Goal: Obtain resource: Obtain resource

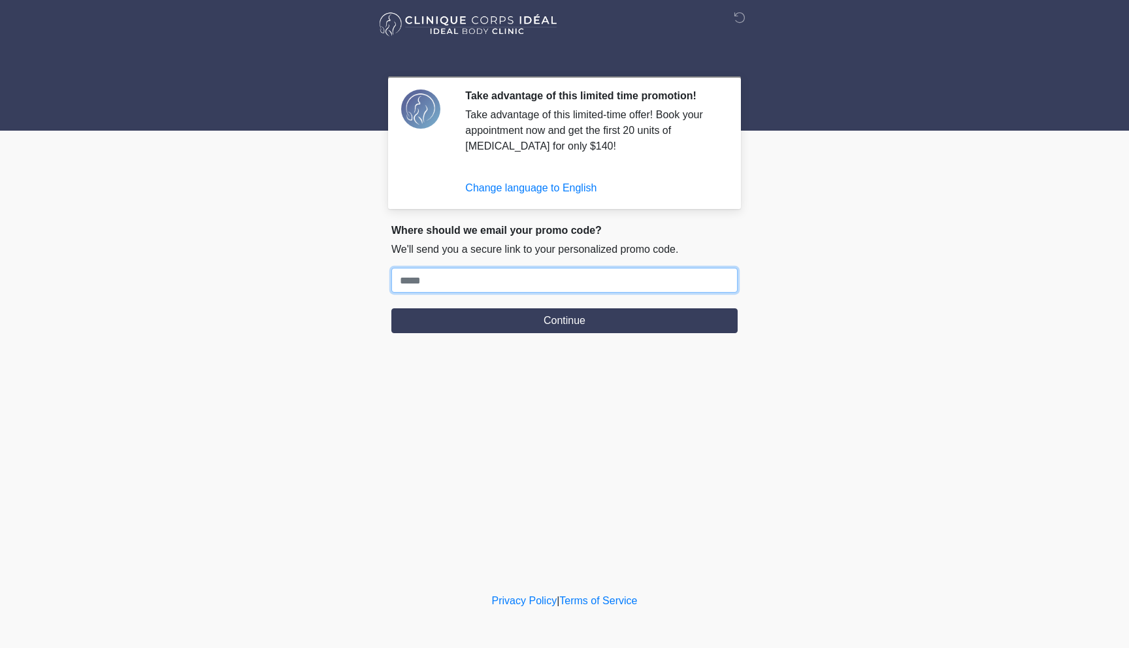
click at [449, 287] on input "Where should we email your response template?" at bounding box center [564, 280] width 346 height 25
type input "**********"
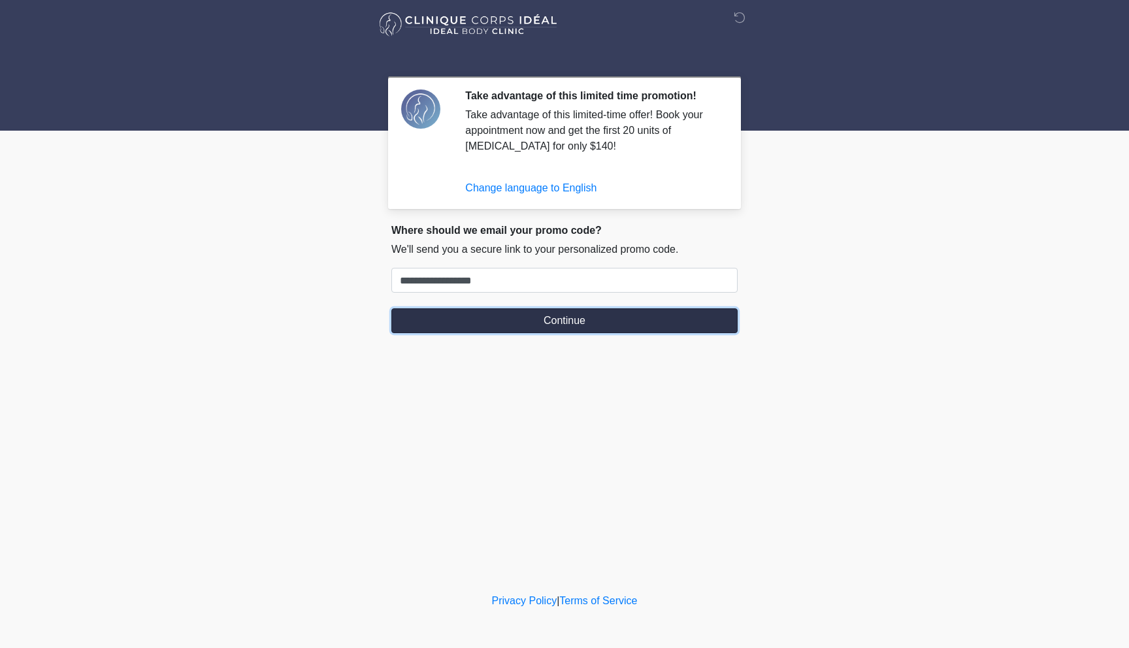
click at [501, 321] on button "Continue" at bounding box center [564, 320] width 346 height 25
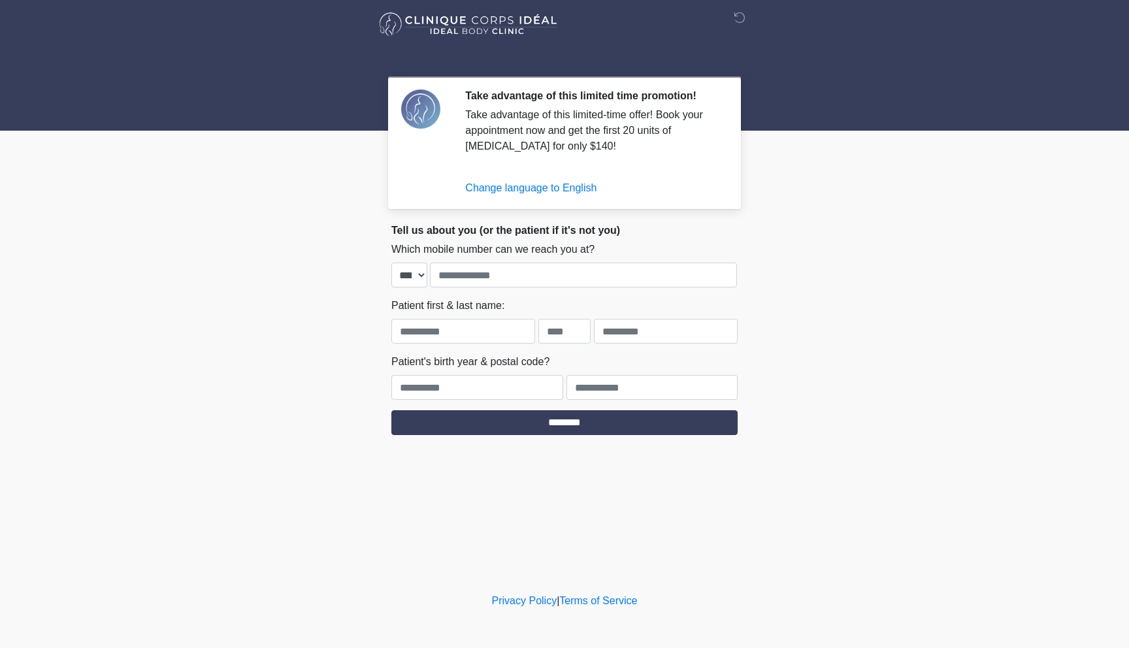
click at [463, 7] on div at bounding box center [555, 24] width 392 height 49
click at [475, 20] on img at bounding box center [468, 24] width 180 height 29
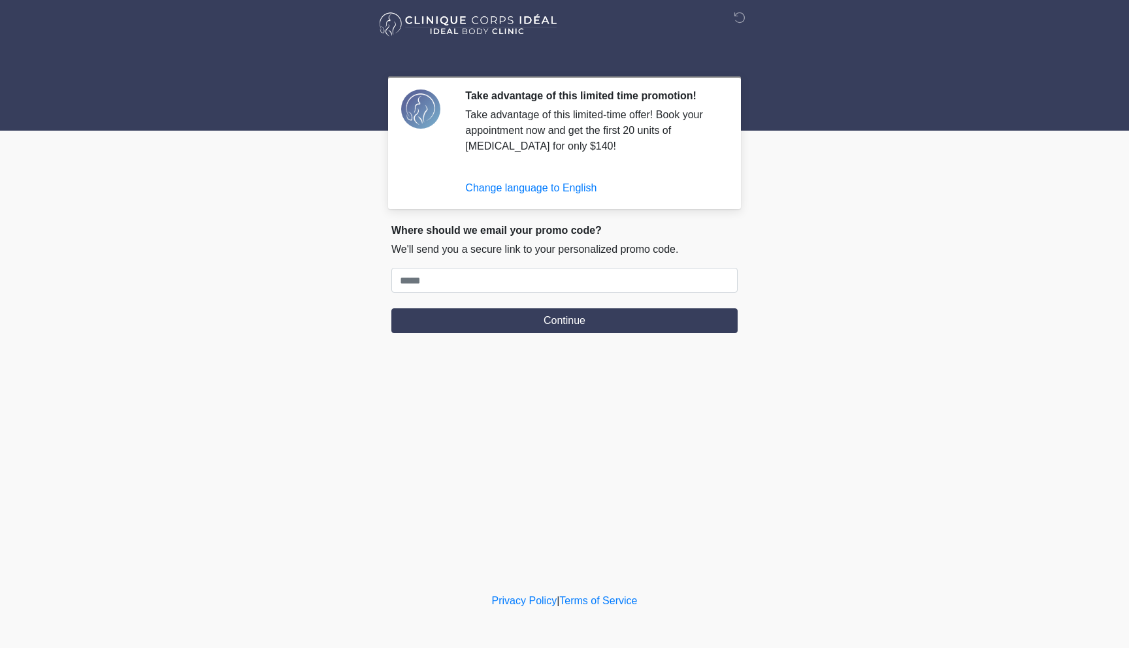
click at [442, 25] on img at bounding box center [468, 24] width 180 height 29
